Goal: Transaction & Acquisition: Purchase product/service

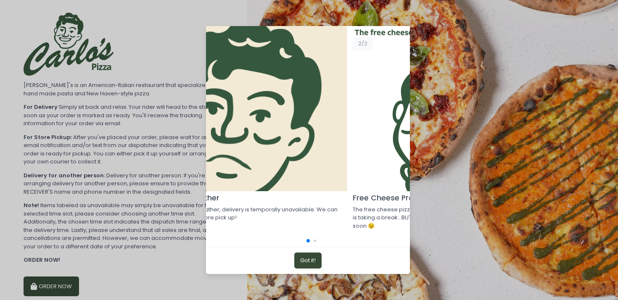
click at [179, 156] on div "Inclement weather Due to inclement weather, delivery is temporally unavailable.…" at bounding box center [309, 150] width 618 height 300
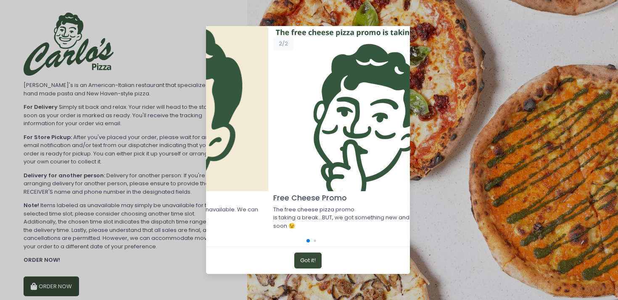
click at [0, 152] on div "Inclement weather Due to inclement weather, delivery is temporally unavailable.…" at bounding box center [309, 150] width 618 height 300
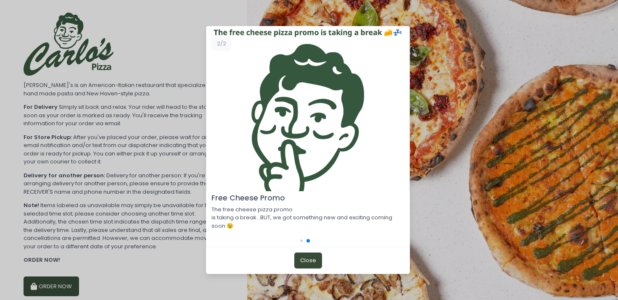
click at [309, 254] on button "Close" at bounding box center [308, 261] width 28 height 16
click at [308, 261] on button "Close" at bounding box center [308, 261] width 28 height 16
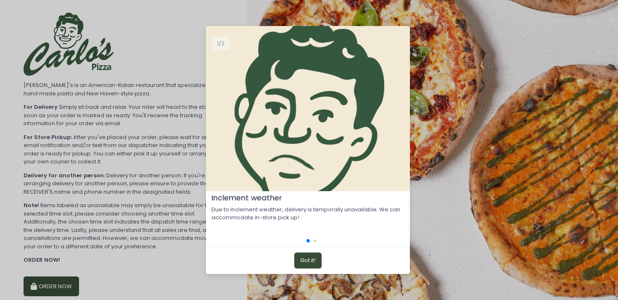
click at [306, 260] on button "Got it!" at bounding box center [307, 261] width 27 height 16
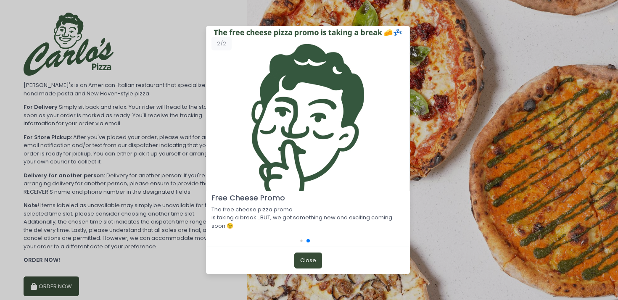
click at [108, 134] on div "Inclement weather Due to inclement weather, delivery is temporally unavailable.…" at bounding box center [309, 150] width 618 height 300
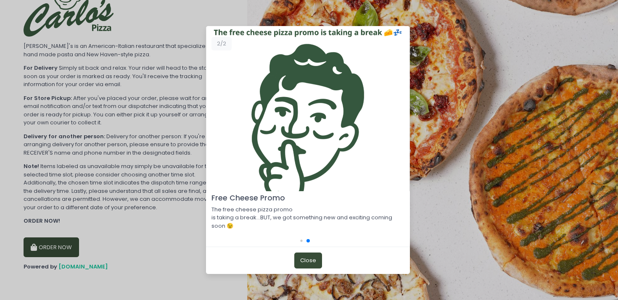
click at [315, 258] on button "Close" at bounding box center [308, 261] width 28 height 16
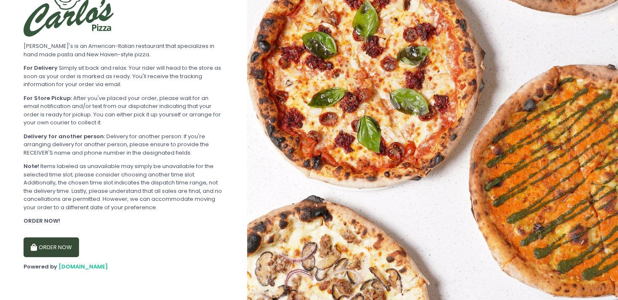
click at [54, 248] on button "ORDER NOW" at bounding box center [51, 247] width 55 height 20
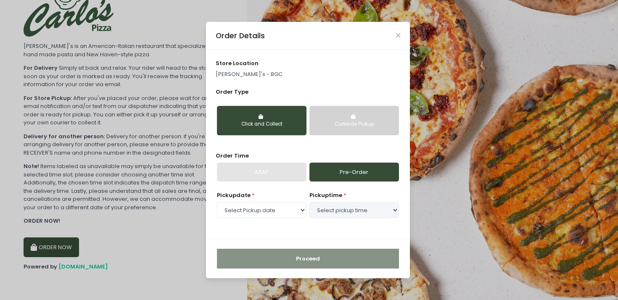
select select "2025-09-06"
click at [270, 127] on div "Click and Collect" at bounding box center [262, 125] width 78 height 8
click at [356, 113] on button "Curbside Pickup" at bounding box center [354, 120] width 90 height 29
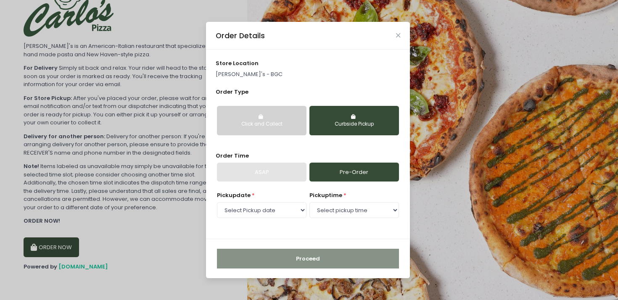
click at [277, 126] on div "Click and Collect" at bounding box center [262, 125] width 78 height 8
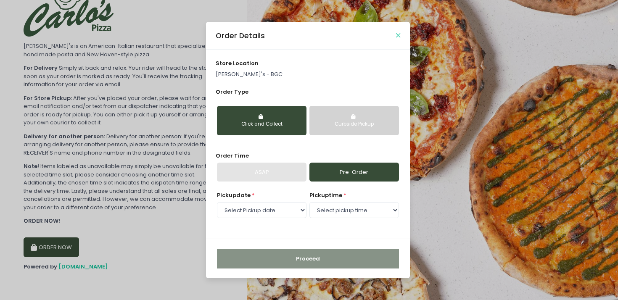
click at [400, 34] on icon "Close" at bounding box center [398, 35] width 4 height 6
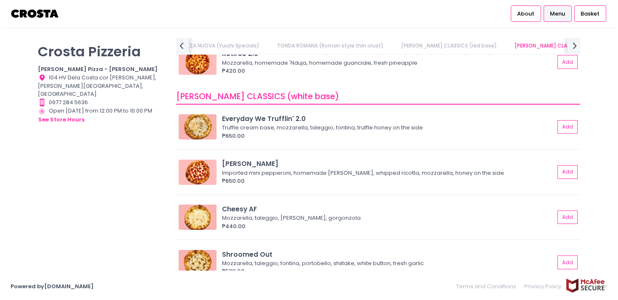
scroll to position [406, 0]
